Goal: Transaction & Acquisition: Purchase product/service

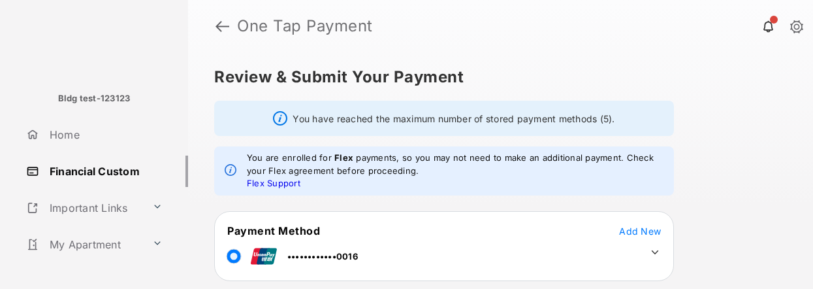
scroll to position [117, 0]
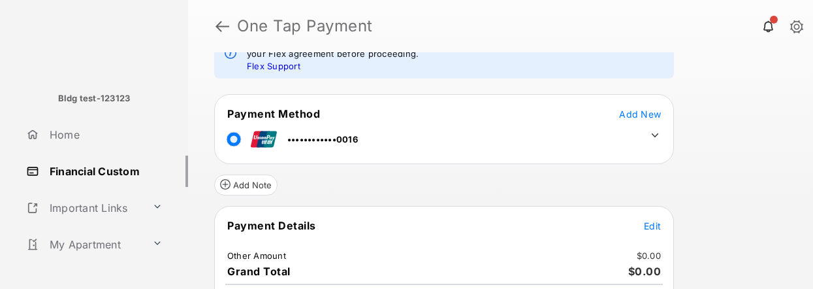
click at [382, 139] on tr "••••••••••••0016" at bounding box center [444, 136] width 456 height 29
click at [648, 133] on td at bounding box center [652, 132] width 20 height 20
click at [652, 133] on icon at bounding box center [655, 135] width 7 height 4
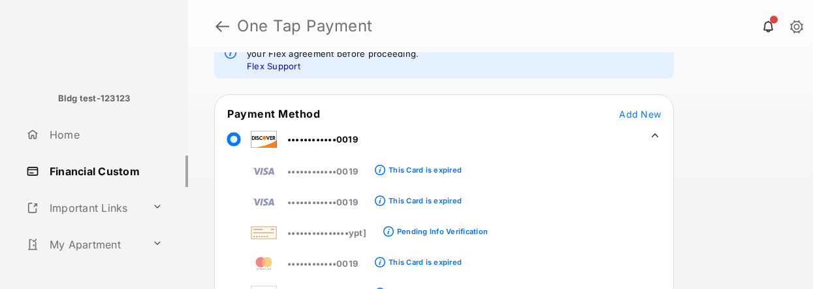
click at [744, 187] on div "Review & Submit Your Payment You have reached the maximum number of stored paym…" at bounding box center [500, 170] width 625 height 236
click at [652, 131] on icon at bounding box center [655, 135] width 12 height 12
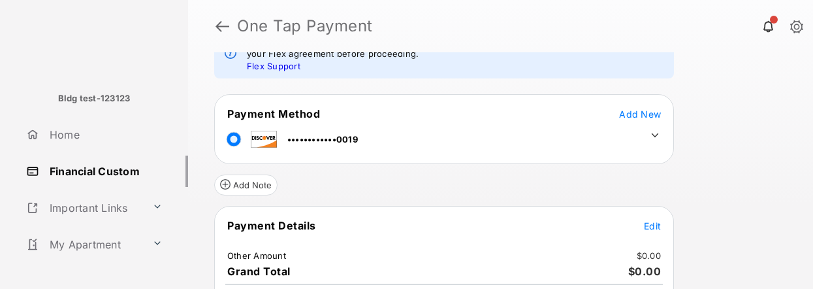
click at [284, 133] on td "••••••••••••0019" at bounding box center [293, 136] width 132 height 29
click at [655, 136] on icon at bounding box center [655, 135] width 12 height 12
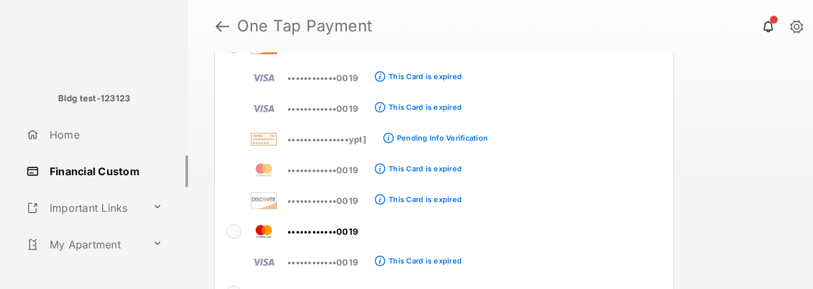
scroll to position [211, 0]
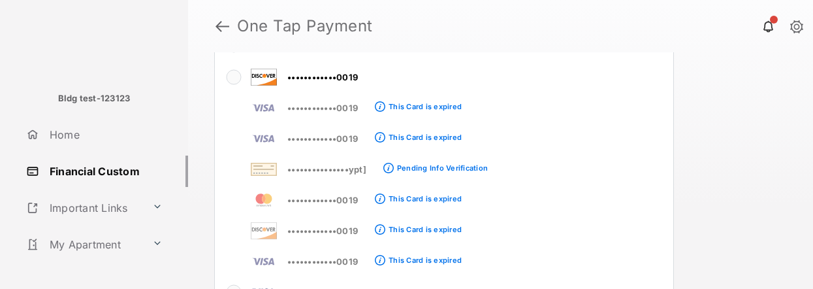
click at [752, 168] on div "Review & Submit Your Payment You have reached the maximum number of stored paym…" at bounding box center [500, 170] width 625 height 236
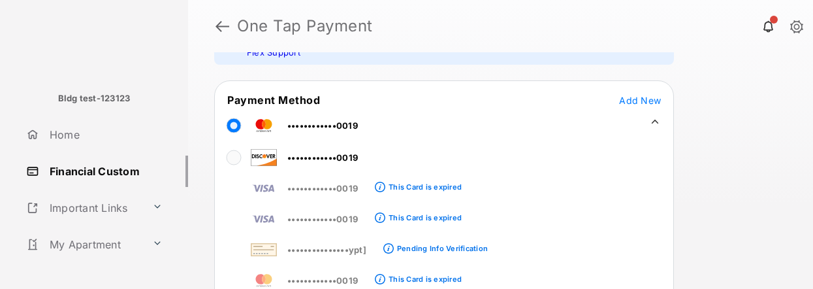
scroll to position [129, 0]
click at [752, 183] on div "Review & Submit Your Payment You have reached the maximum number of stored paym…" at bounding box center [500, 170] width 625 height 236
click at [657, 114] on td at bounding box center [652, 120] width 20 height 20
click at [657, 123] on icon at bounding box center [655, 122] width 7 height 4
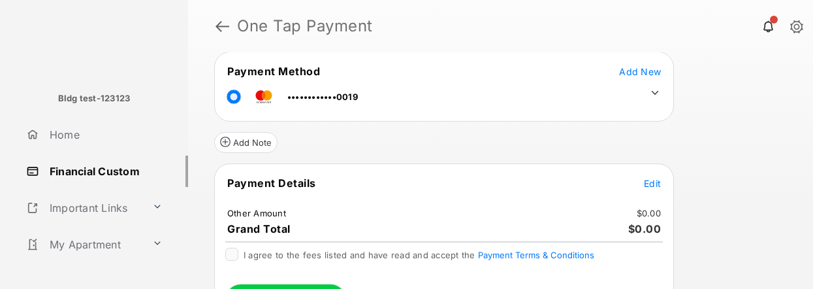
scroll to position [178, 0]
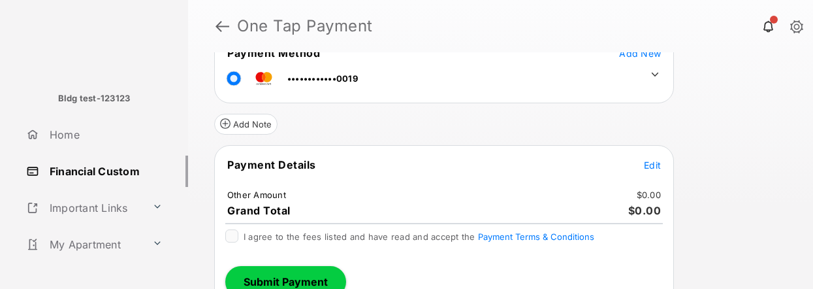
click at [654, 161] on span "Edit" at bounding box center [652, 164] width 17 height 11
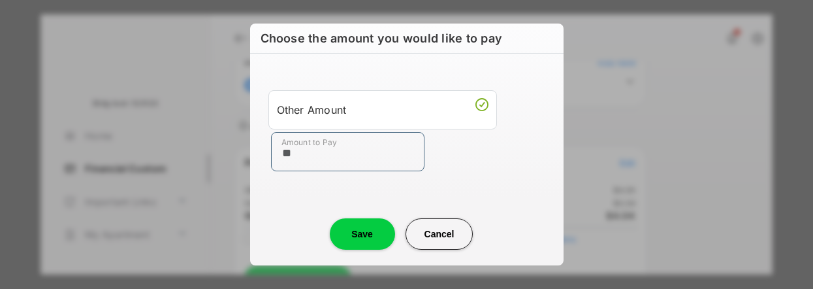
type input "**"
click at [360, 235] on button "Save" at bounding box center [362, 233] width 65 height 31
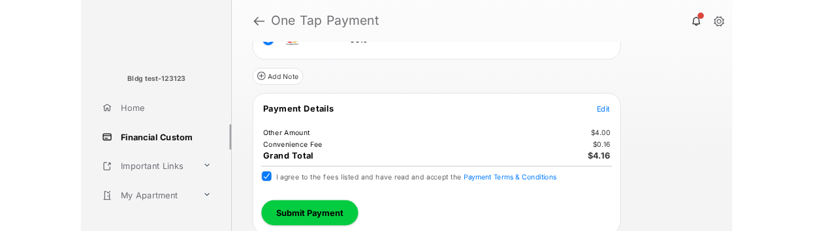
scroll to position [210, 0]
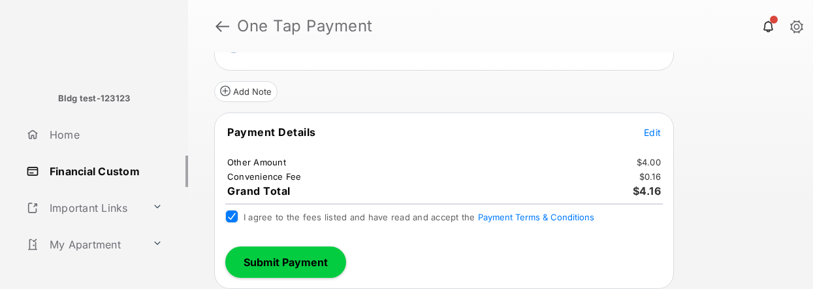
click at [292, 264] on button "Submit Payment" at bounding box center [285, 261] width 121 height 31
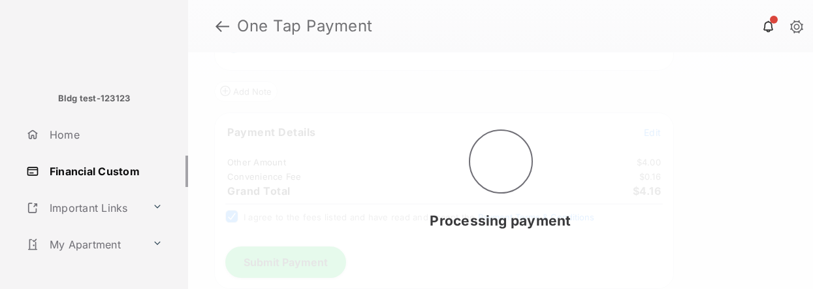
click at [707, 288] on div "Processing payment" at bounding box center [500, 170] width 625 height 236
